Goal: Information Seeking & Learning: Learn about a topic

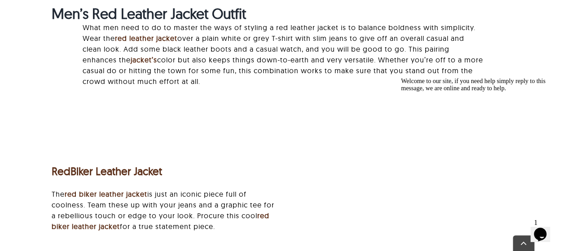
scroll to position [988, 0]
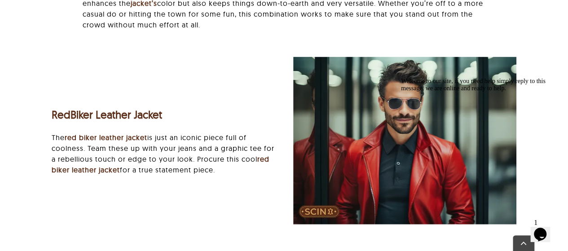
drag, startPoint x: 50, startPoint y: 135, endPoint x: 217, endPoint y: 168, distance: 169.9
click at [217, 168] on div "Red Biker Leather Jacket The red biker leather jacket is just an iconic piece f…" at bounding box center [163, 140] width 242 height 87
copy p "The red biker leather jacket is just an iconic piece full of coolness. Team the…"
click at [203, 153] on p "The red biker leather jacket is just an iconic piece full of coolness. Team the…" at bounding box center [163, 153] width 223 height 43
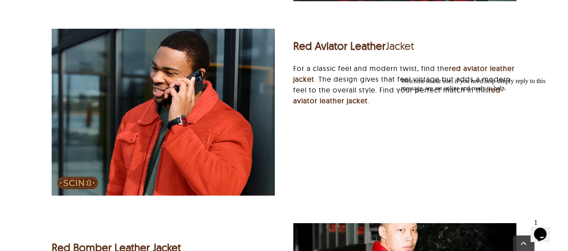
scroll to position [1213, 0]
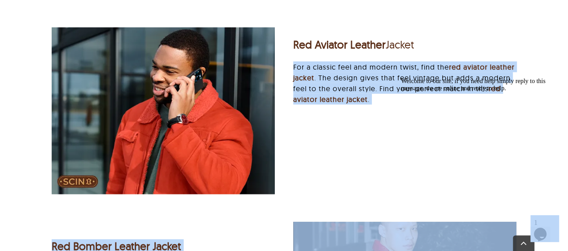
drag, startPoint x: 691, startPoint y: 139, endPoint x: 435, endPoint y: 95, distance: 260.3
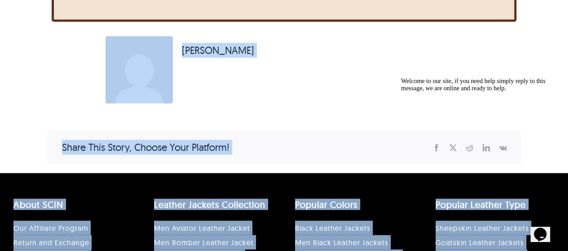
scroll to position [2371, 0]
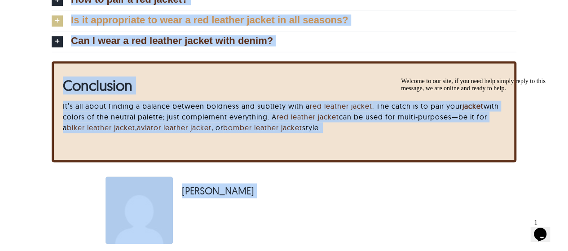
click at [473, 27] on link "Is it appropriate to wear a red leather jacket in all seasons?" at bounding box center [284, 21] width 465 height 20
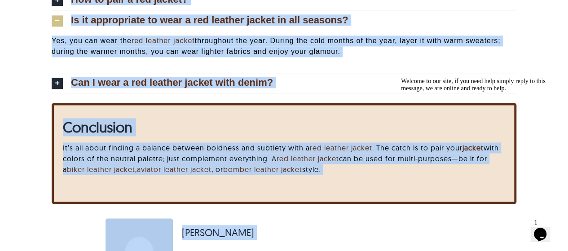
scroll to position [2192, 0]
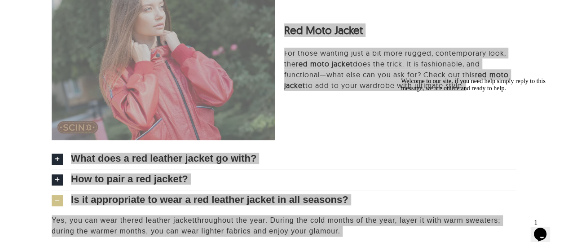
click at [421, 92] on div "Welcome to our site, if you need help simply reply to this message, we are onli…" at bounding box center [482, 85] width 162 height 14
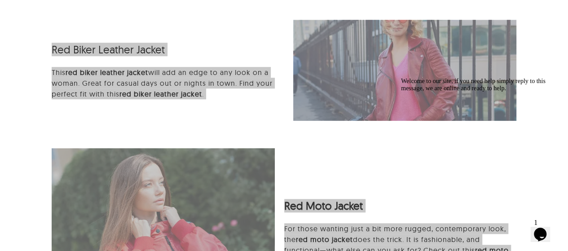
scroll to position [2012, 0]
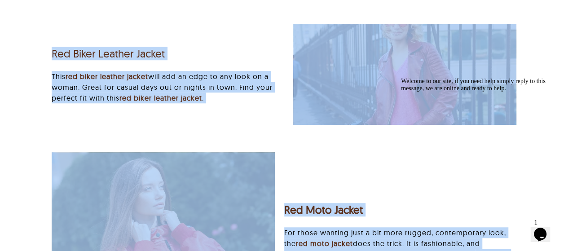
click at [274, 126] on div "Red Biker Leather Jacket This red biker leather jacket will add an edge to any …" at bounding box center [283, 79] width 483 height 110
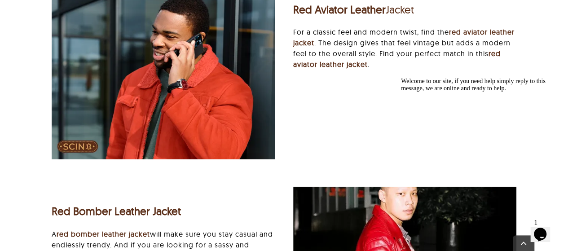
scroll to position [1248, 0]
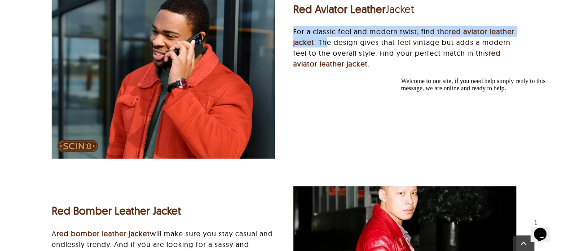
drag, startPoint x: 295, startPoint y: 30, endPoint x: 352, endPoint y: 36, distance: 57.8
click at [352, 36] on p "For a classic feel and modern twist, find the red aviator leather jacket . The …" at bounding box center [404, 47] width 223 height 43
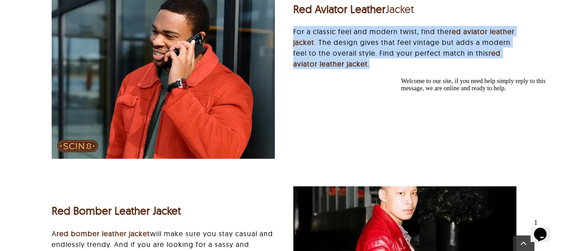
copy p "For a classic feel and modern twist, find the red aviator leather jacket . The …"
click at [352, 36] on p "For a classic feel and modern twist, find the red aviator leather jacket . The …" at bounding box center [404, 47] width 223 height 43
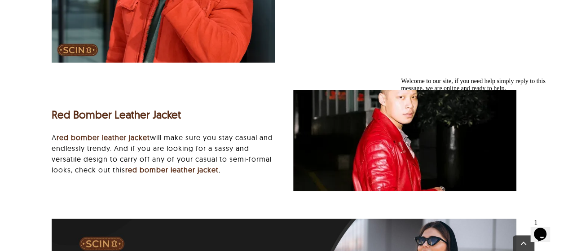
scroll to position [1383, 0]
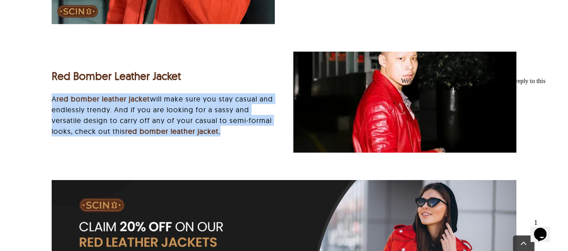
drag, startPoint x: 53, startPoint y: 97, endPoint x: 223, endPoint y: 128, distance: 173.4
click at [223, 128] on p "A red bomber leather jacke t will make sure you stay casual and endlessly trend…" at bounding box center [163, 114] width 223 height 43
copy p "A red bomber leather jacke t will make sure you stay casual and endlessly trend…"
click at [223, 130] on p "A red bomber leather jacke t will make sure you stay casual and endlessly trend…" at bounding box center [163, 114] width 223 height 43
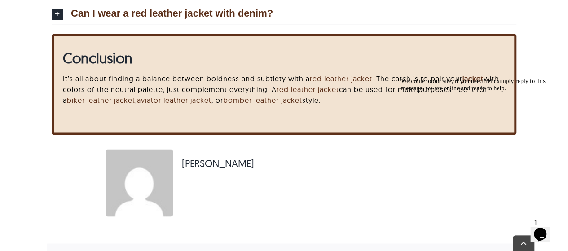
scroll to position [2461, 0]
